Goal: Information Seeking & Learning: Check status

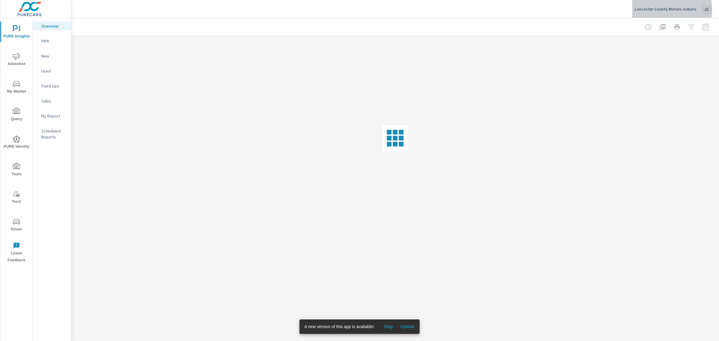
click at [661, 10] on p "Lancaster County Motors Subaru" at bounding box center [666, 8] width 62 height 5
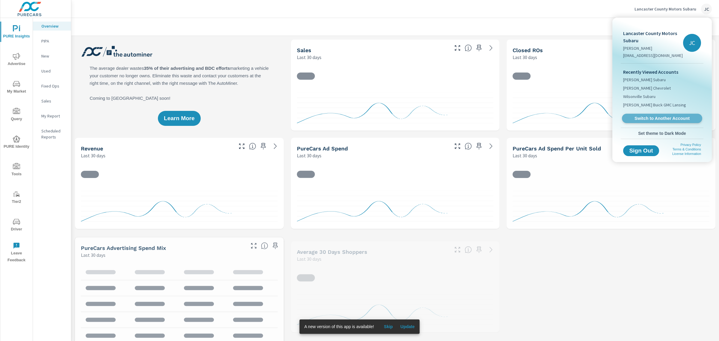
click at [656, 114] on link "Switch to Another Account" at bounding box center [662, 118] width 80 height 9
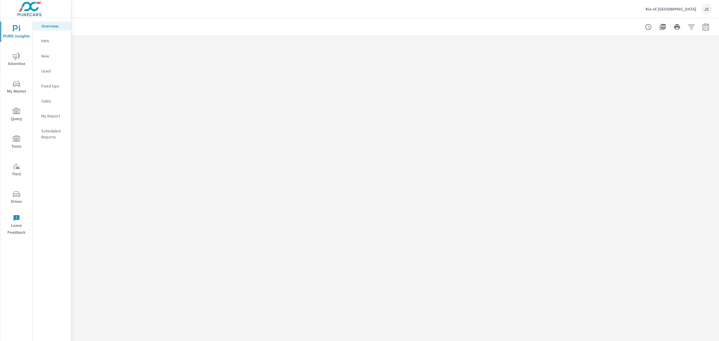
click at [17, 200] on span "Driver" at bounding box center [16, 198] width 29 height 15
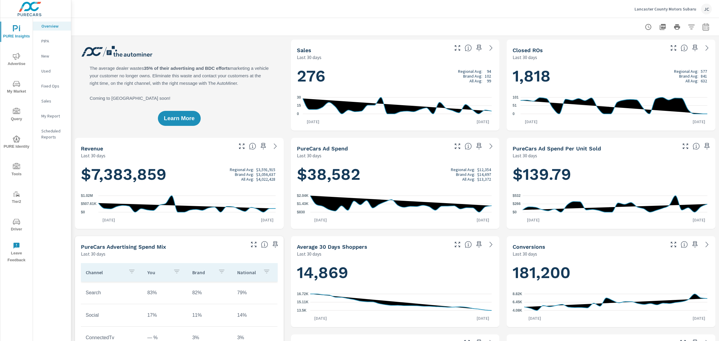
scroll to position [247, 0]
click at [19, 64] on span "Advertise" at bounding box center [16, 60] width 29 height 15
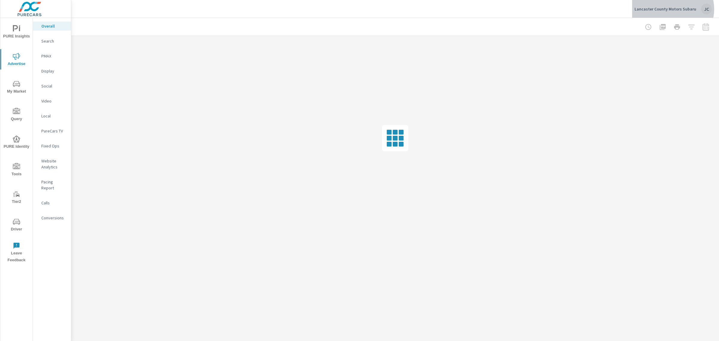
click at [676, 9] on p "Lancaster County Motors Subaru" at bounding box center [666, 8] width 62 height 5
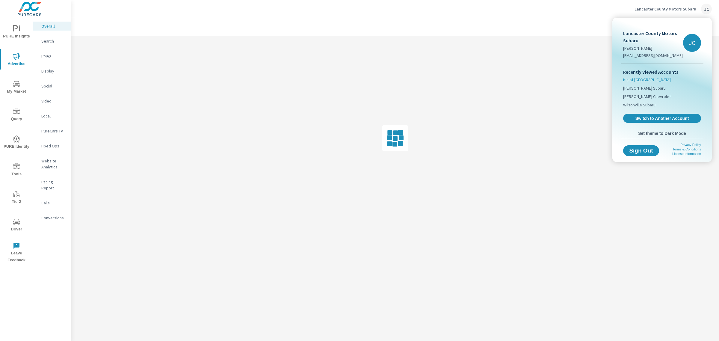
click at [636, 81] on span "Kia of [GEOGRAPHIC_DATA]" at bounding box center [647, 80] width 48 height 6
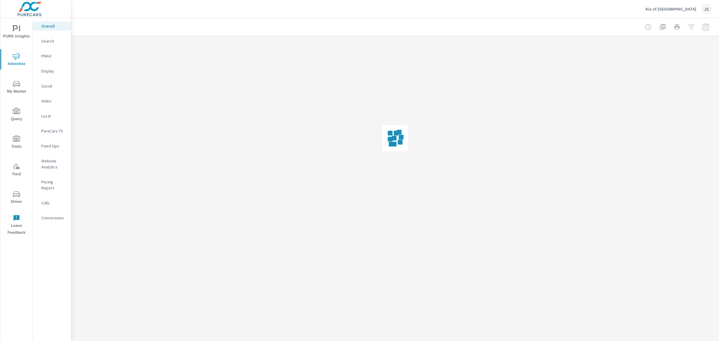
click at [642, 115] on html "PURE Insights Advertise My Market Query Tools Tier2 Driver Leave Feedback Overa…" at bounding box center [359, 170] width 719 height 341
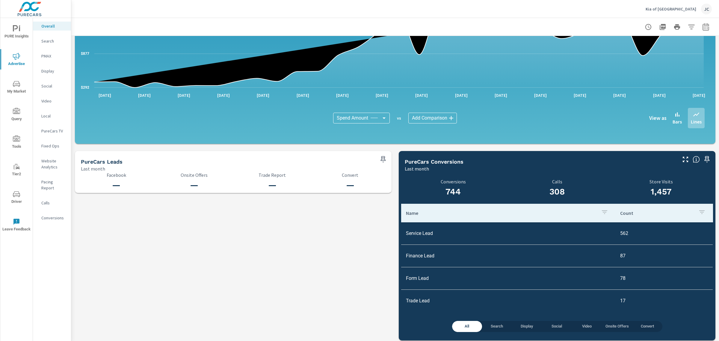
scroll to position [530, 0]
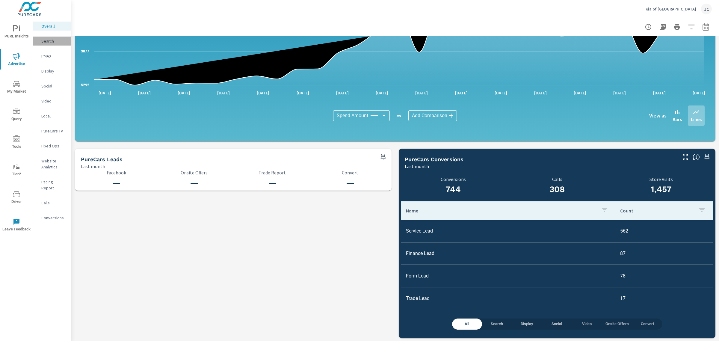
click at [41, 38] on p "Search" at bounding box center [53, 41] width 25 height 6
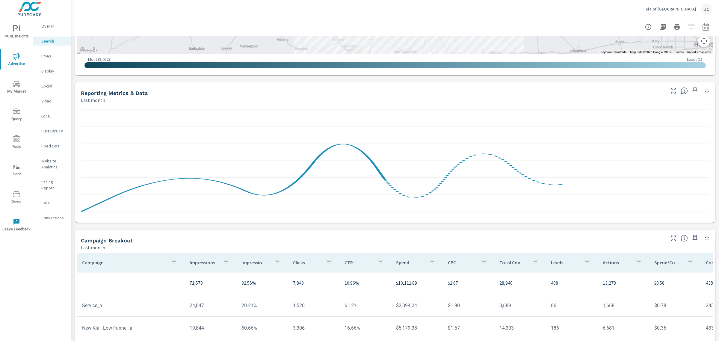
scroll to position [183, 0]
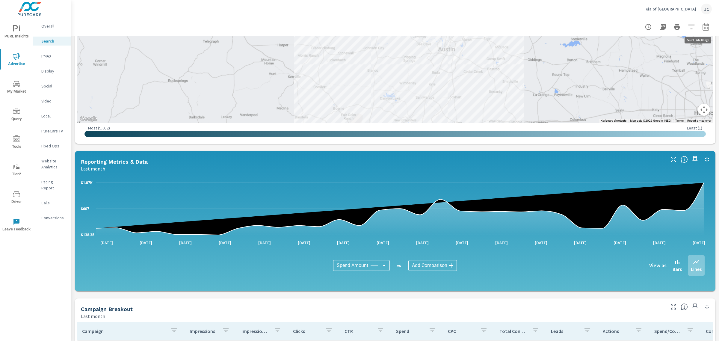
click at [704, 29] on button "button" at bounding box center [706, 27] width 12 height 12
select select "Last month"
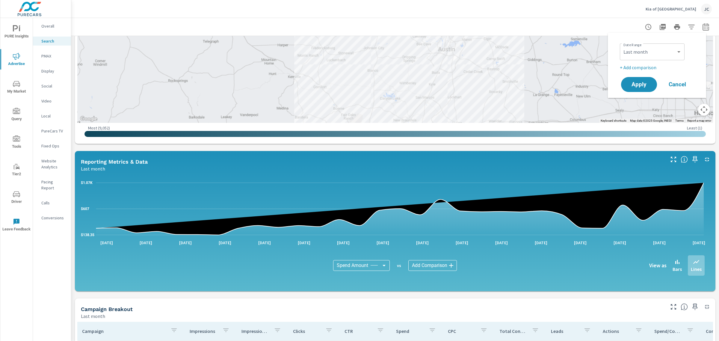
click at [649, 65] on p "+ Add comparison" at bounding box center [658, 67] width 77 height 7
select select "Previous period"
click at [630, 99] on span "Apply" at bounding box center [639, 102] width 25 height 6
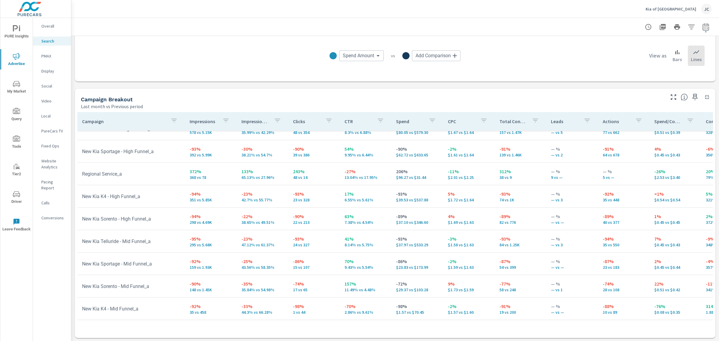
scroll to position [150, 0]
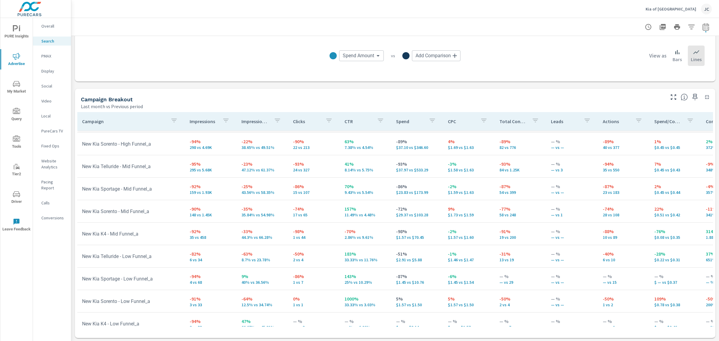
scroll to position [225, 0]
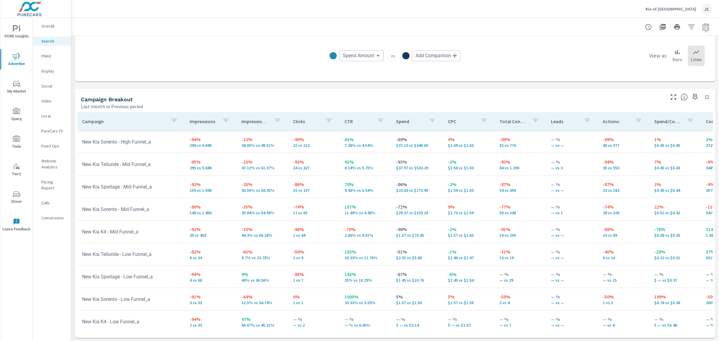
scroll to position [237, 0]
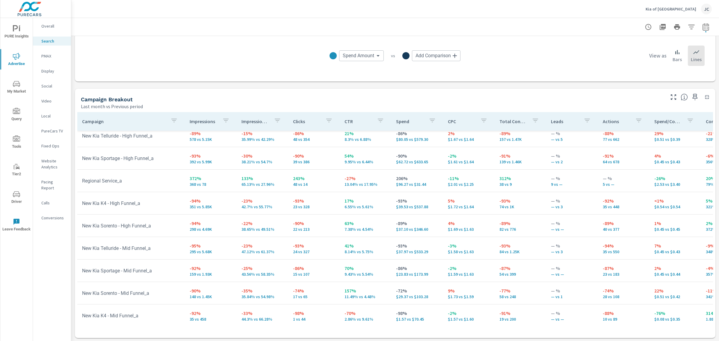
scroll to position [125, 0]
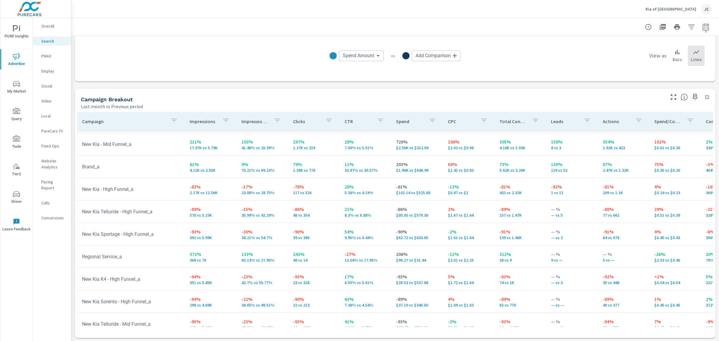
scroll to position [50, 0]
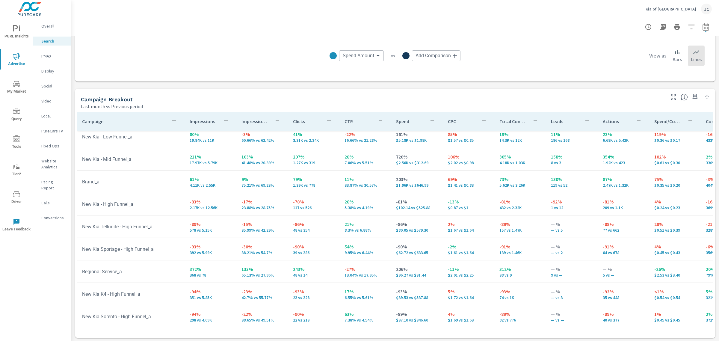
scroll to position [6, 0]
